Goal: Task Accomplishment & Management: Manage account settings

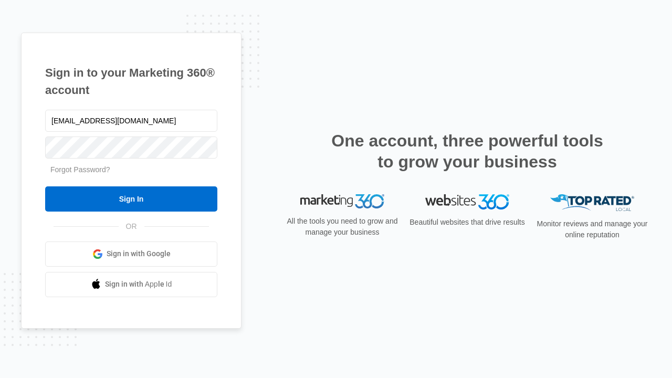
type input "[EMAIL_ADDRESS][DOMAIN_NAME]"
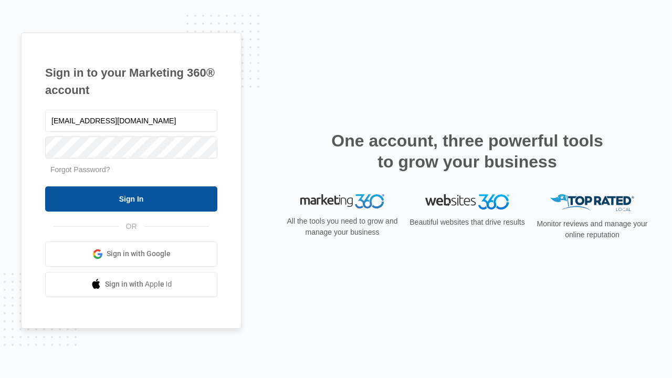
click at [131, 199] on input "Sign In" at bounding box center [131, 199] width 172 height 25
